Goal: Task Accomplishment & Management: Manage account settings

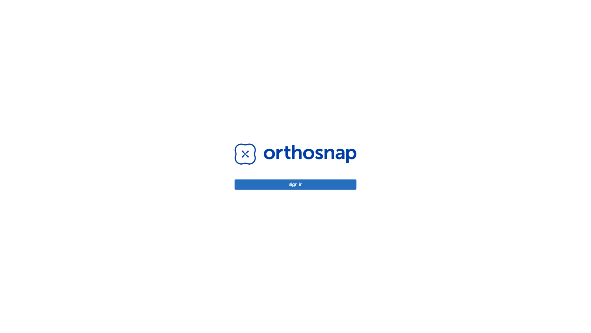
click at [296, 184] on button "Sign in" at bounding box center [296, 184] width 122 height 10
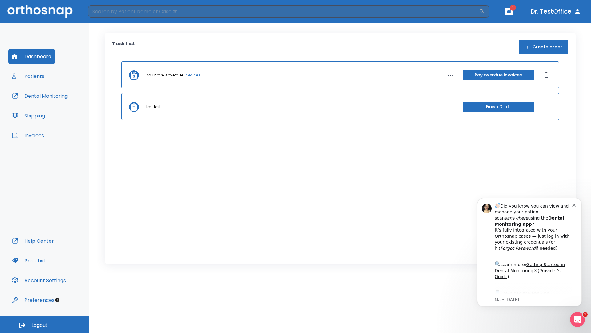
click at [45, 324] on span "Logout" at bounding box center [39, 324] width 16 height 7
